Goal: Task Accomplishment & Management: Manage account settings

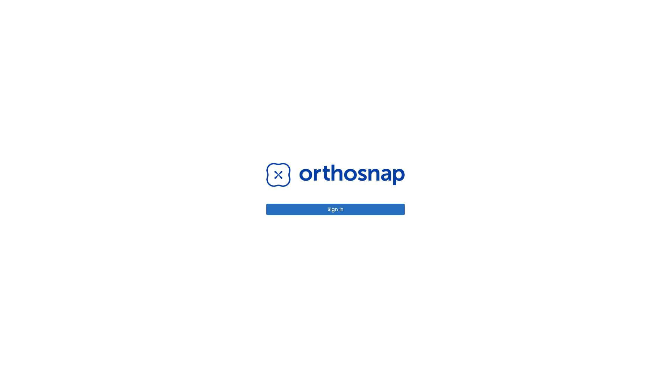
click at [336, 209] on button "Sign in" at bounding box center [335, 210] width 138 height 12
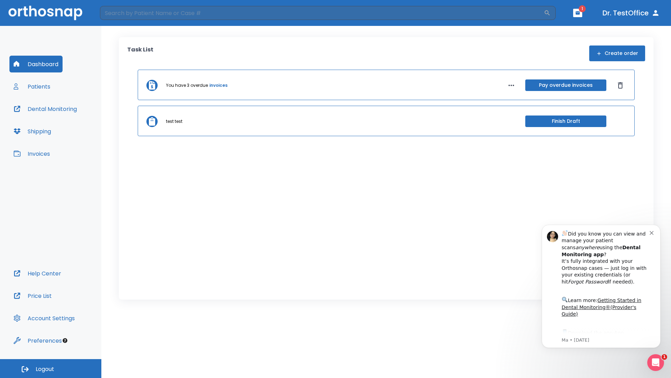
click at [51, 368] on span "Logout" at bounding box center [45, 369] width 19 height 8
